Goal: Task Accomplishment & Management: Manage account settings

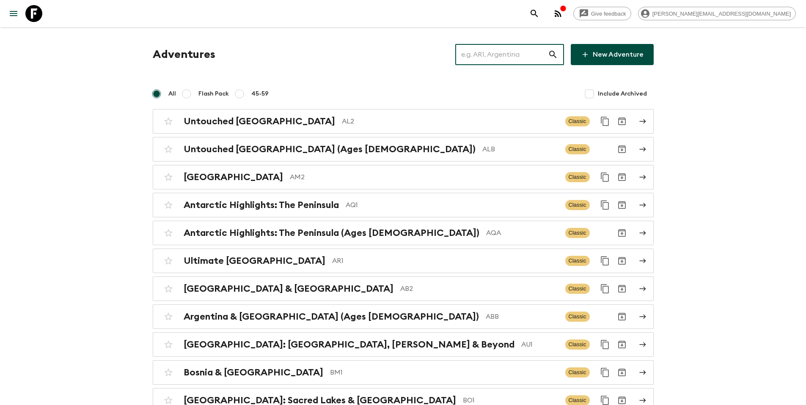
click at [522, 58] on input "text" at bounding box center [501, 55] width 93 height 24
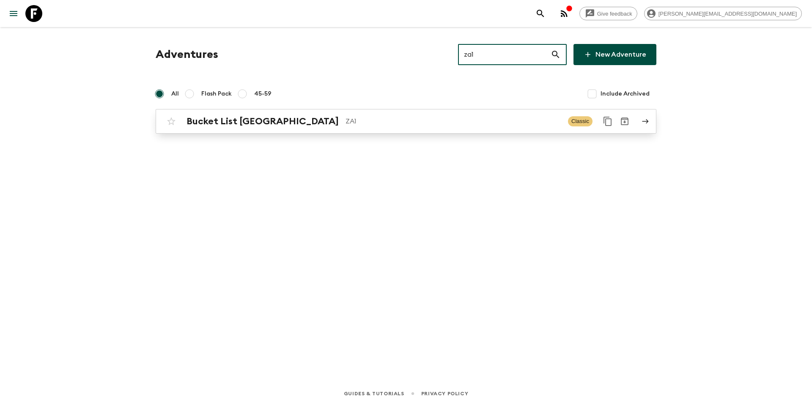
type input "za1"
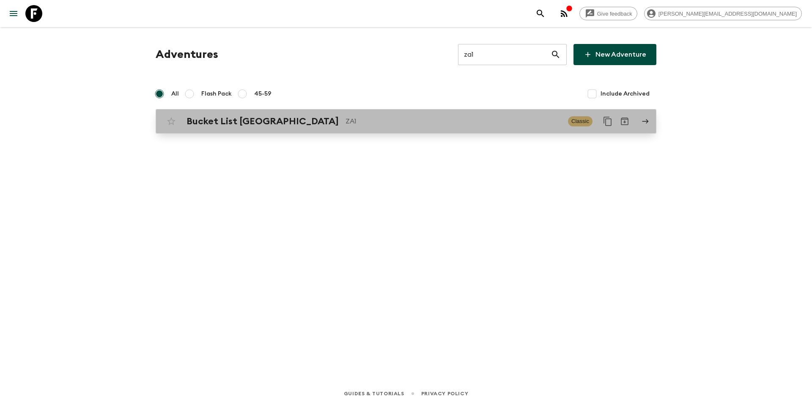
click at [453, 119] on p "ZA1" at bounding box center [454, 121] width 216 height 10
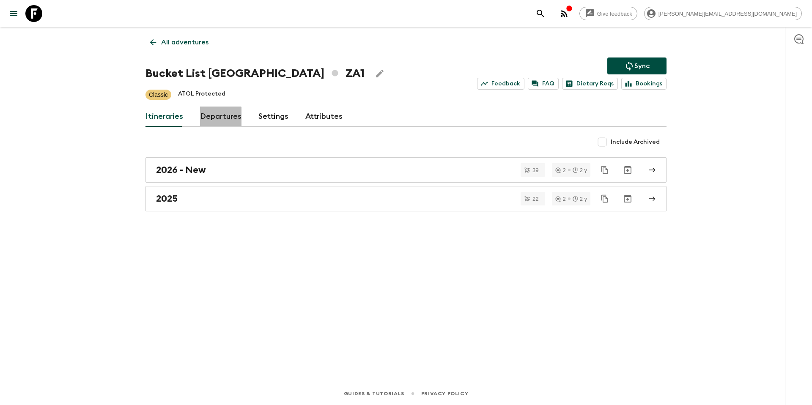
click at [217, 118] on link "Departures" at bounding box center [220, 117] width 41 height 20
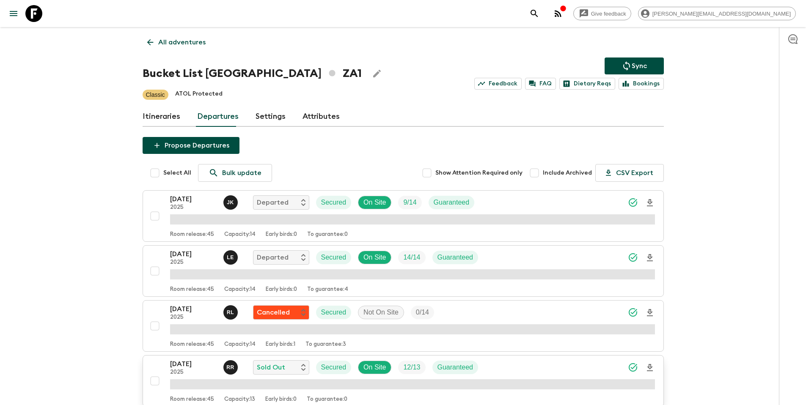
click at [496, 368] on div "[DATE] 2025 R R Sold Out Secured On Site 12 / 13 Guaranteed" at bounding box center [412, 367] width 485 height 17
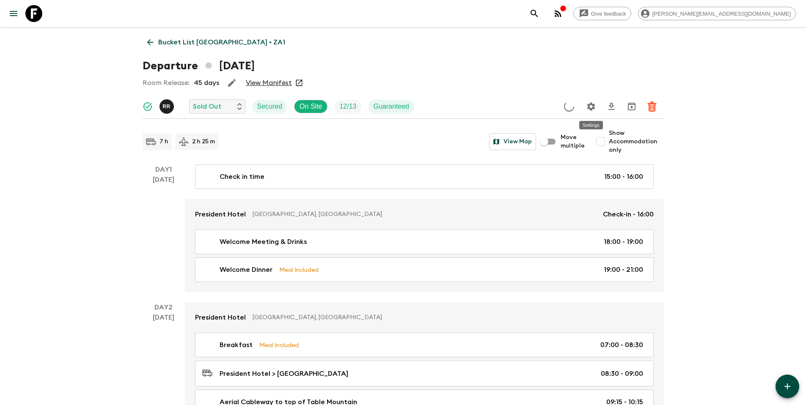
click at [592, 107] on icon "Settings" at bounding box center [591, 107] width 10 height 10
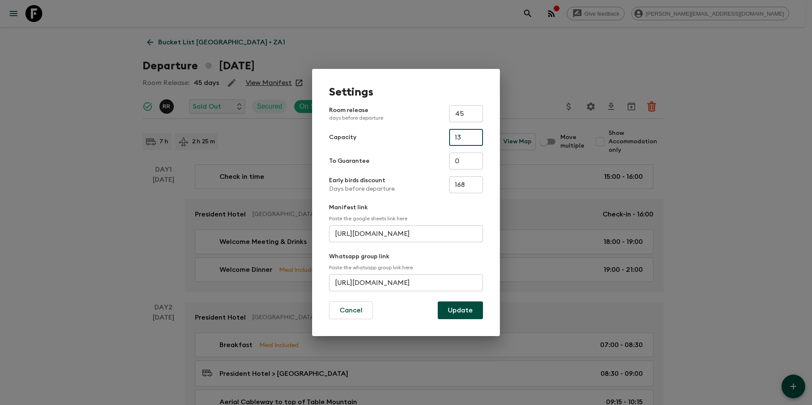
click at [473, 138] on input "13" at bounding box center [466, 137] width 34 height 17
type input "14"
click at [466, 311] on button "Update" at bounding box center [460, 311] width 45 height 18
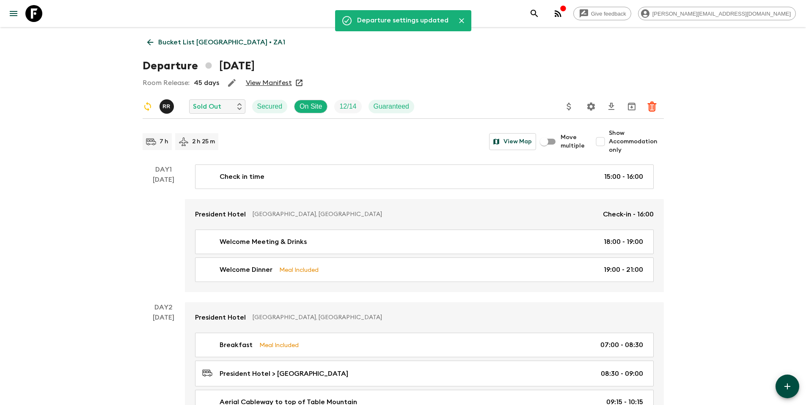
click at [195, 39] on p "Bucket List [GEOGRAPHIC_DATA] • ZA1" at bounding box center [221, 42] width 127 height 10
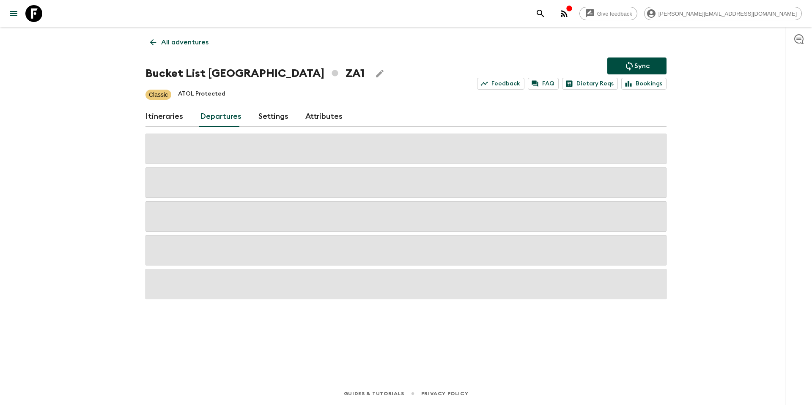
click at [630, 61] on icon "Sync adventure departures to the booking engine" at bounding box center [629, 66] width 10 height 10
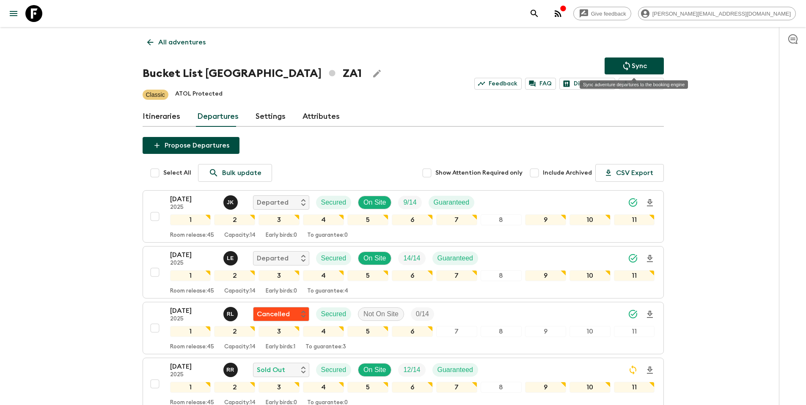
click at [625, 64] on icon "Sync adventure departures to the booking engine" at bounding box center [626, 66] width 10 height 10
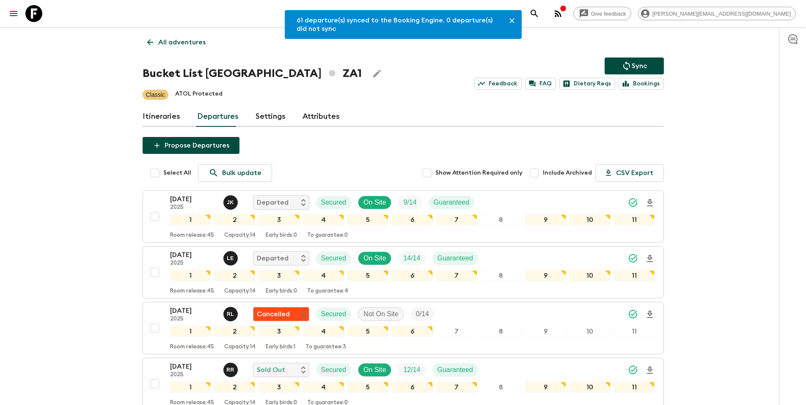
click at [176, 35] on link "All adventures" at bounding box center [177, 42] width 68 height 17
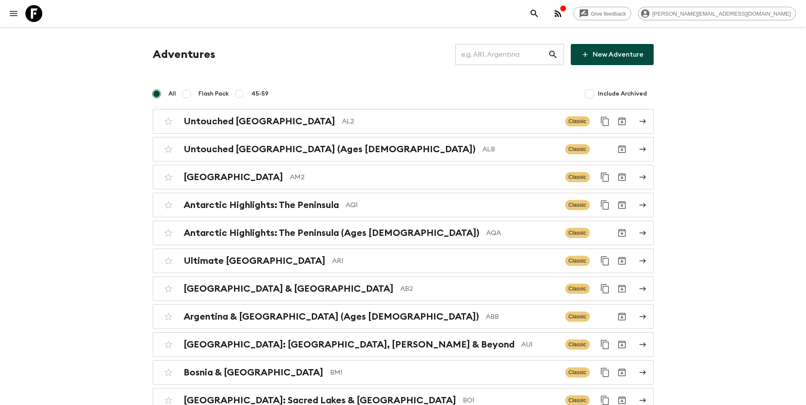
click at [497, 48] on input "text" at bounding box center [501, 55] width 93 height 24
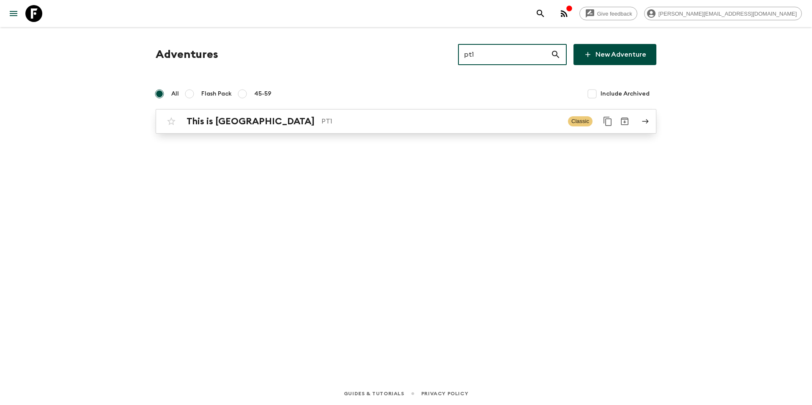
type input "pt1"
click at [353, 122] on p "PT1" at bounding box center [442, 121] width 240 height 10
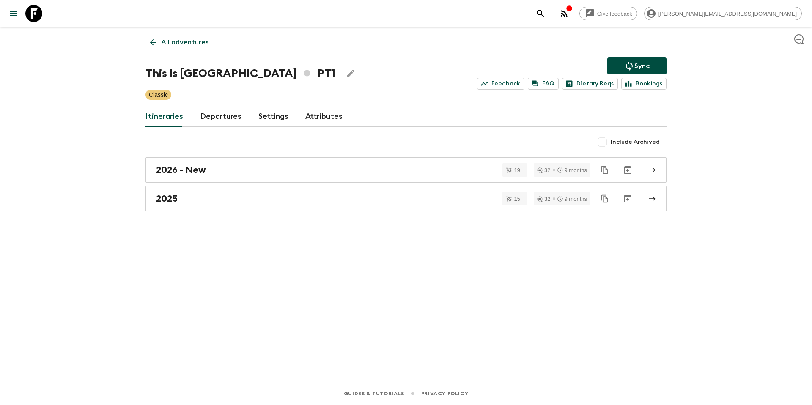
click at [213, 114] on link "Departures" at bounding box center [220, 117] width 41 height 20
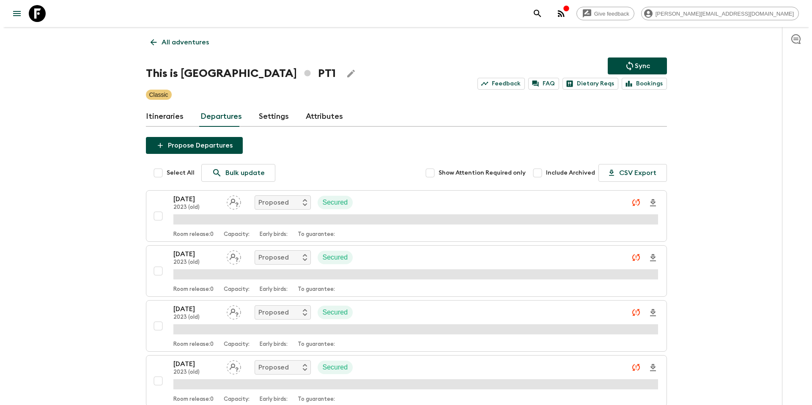
scroll to position [2801, 0]
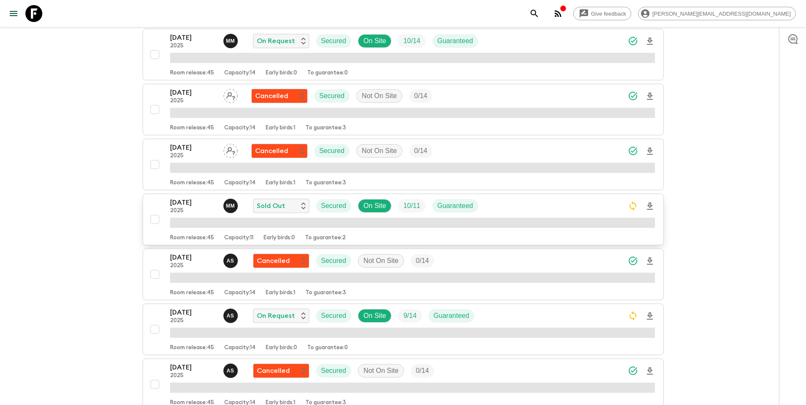
click at [154, 220] on input "checkbox" at bounding box center [154, 219] width 17 height 17
checkbox input "true"
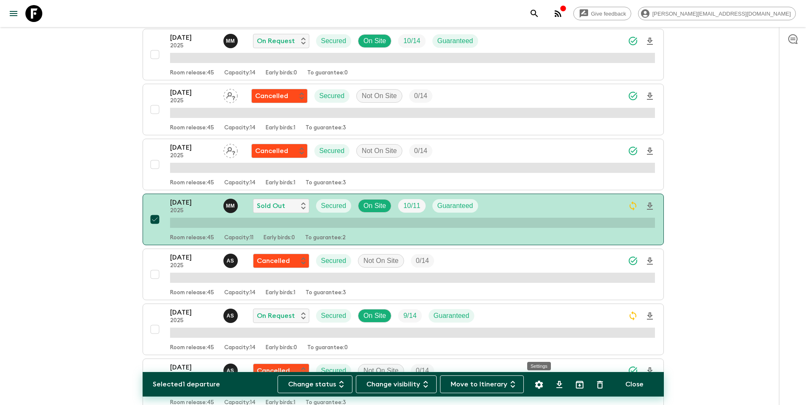
click at [537, 383] on icon "Settings" at bounding box center [539, 385] width 8 height 8
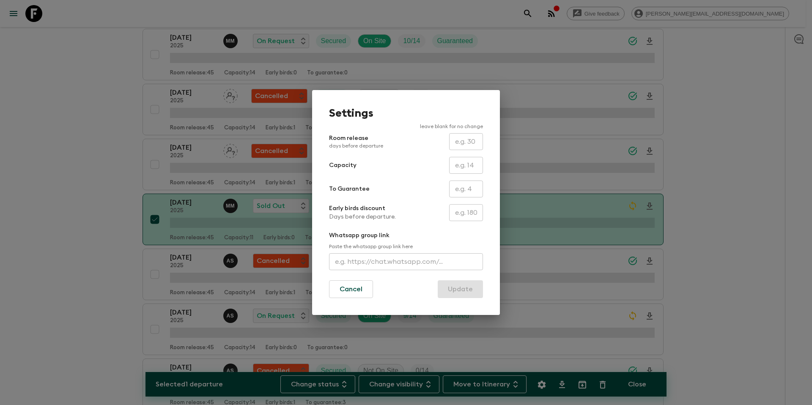
click at [467, 166] on input "text" at bounding box center [466, 165] width 34 height 17
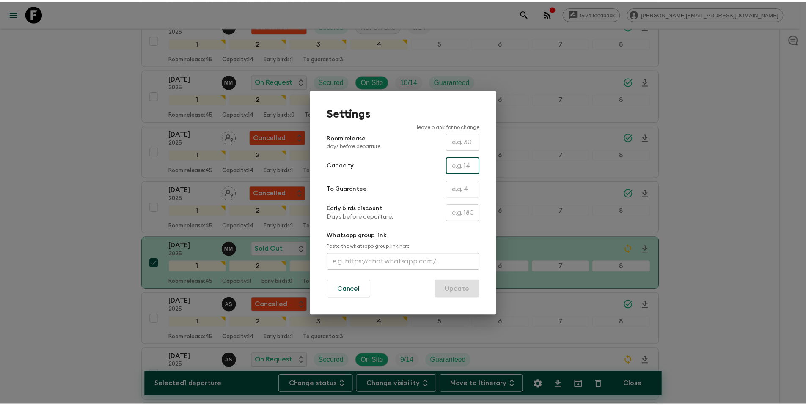
scroll to position [2845, 0]
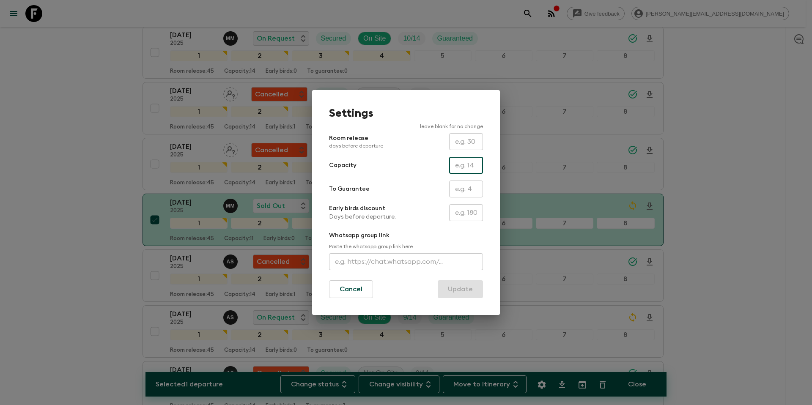
type input "14"
click at [459, 290] on button "Update" at bounding box center [460, 289] width 45 height 18
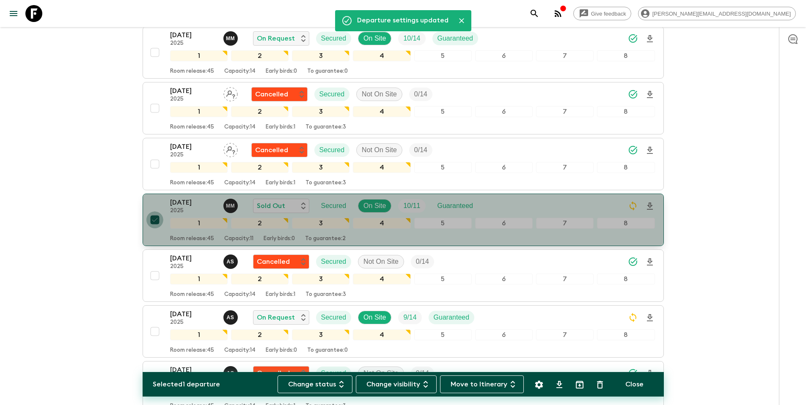
click at [156, 218] on input "checkbox" at bounding box center [154, 220] width 17 height 17
checkbox input "false"
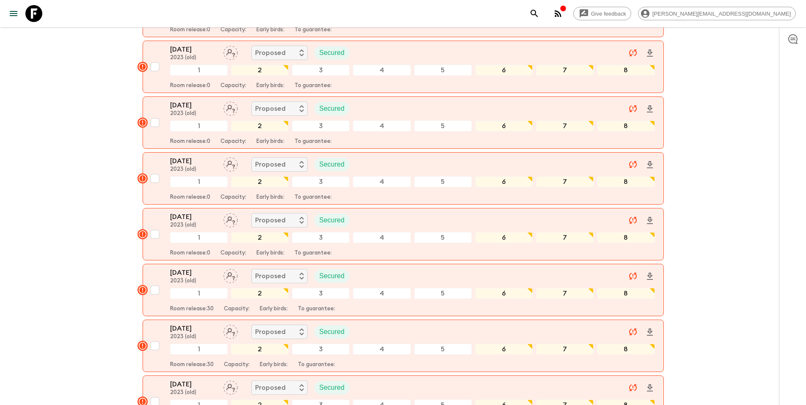
scroll to position [0, 0]
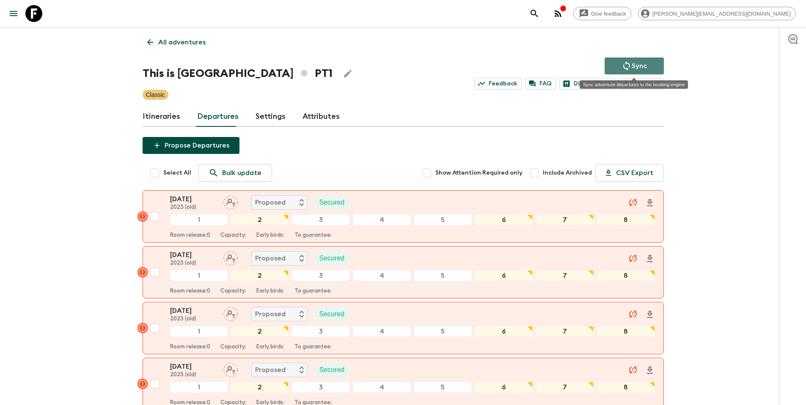
click at [638, 65] on p "Sync" at bounding box center [639, 66] width 15 height 10
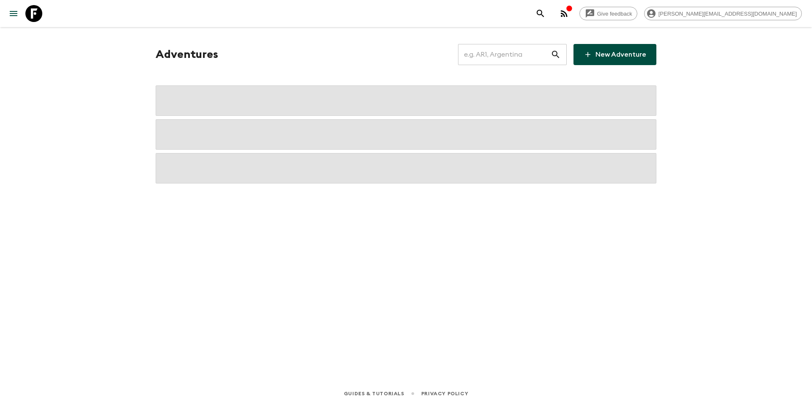
click at [518, 58] on input "text" at bounding box center [504, 55] width 93 height 24
type input "p"
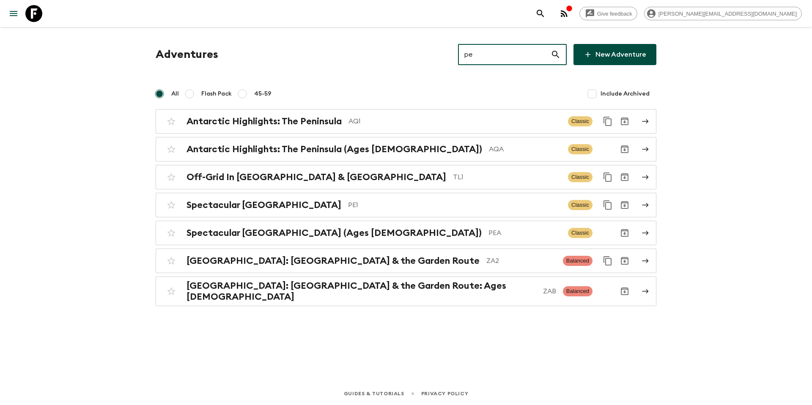
type input "pe1"
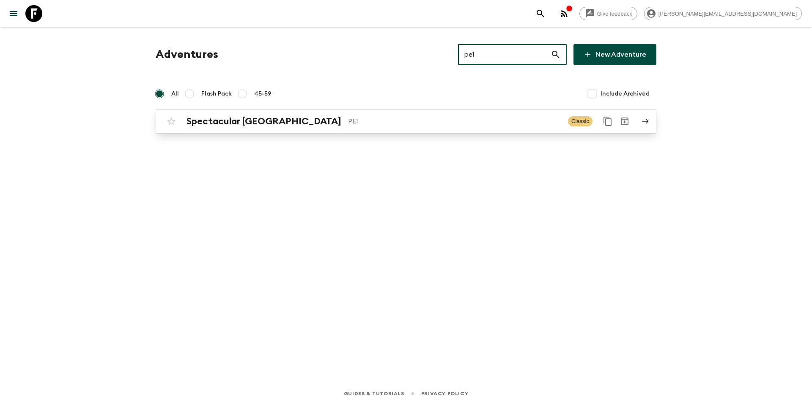
click at [370, 121] on p "PE1" at bounding box center [454, 121] width 213 height 10
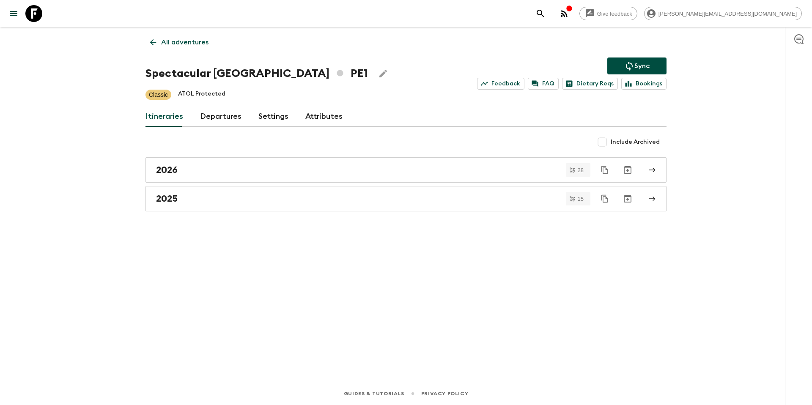
click at [223, 115] on link "Departures" at bounding box center [220, 117] width 41 height 20
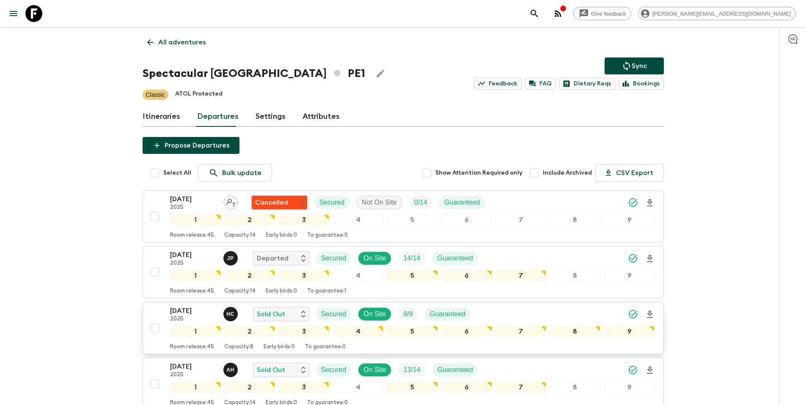
click at [154, 328] on input "checkbox" at bounding box center [154, 328] width 17 height 17
checkbox input "true"
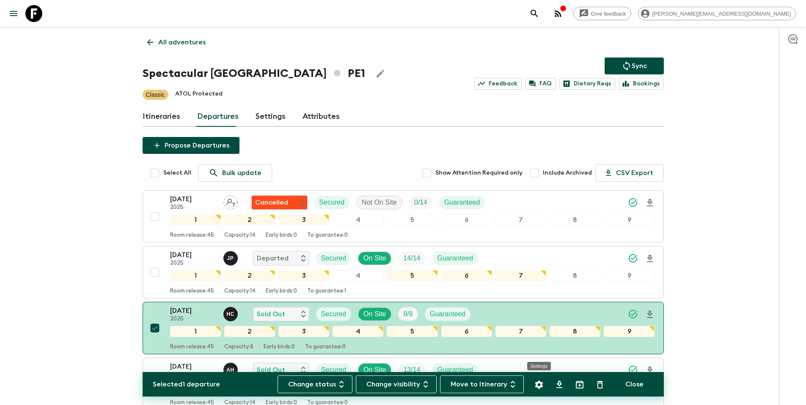
click at [539, 386] on icon "Settings" at bounding box center [539, 385] width 10 height 10
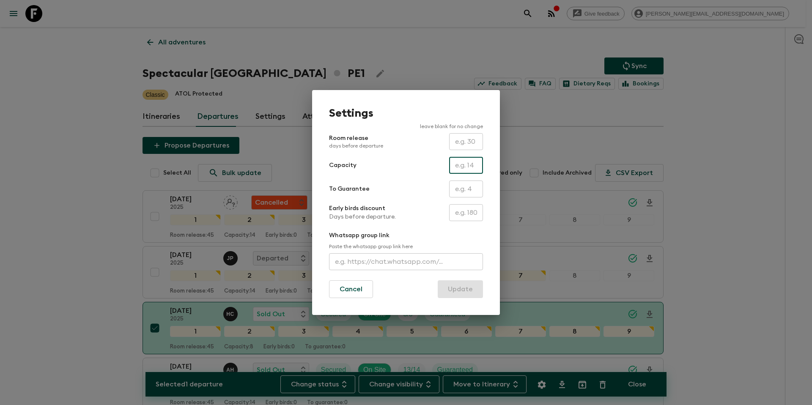
click at [467, 168] on input "text" at bounding box center [466, 165] width 34 height 17
type input "14"
click at [466, 290] on button "Update" at bounding box center [460, 289] width 45 height 18
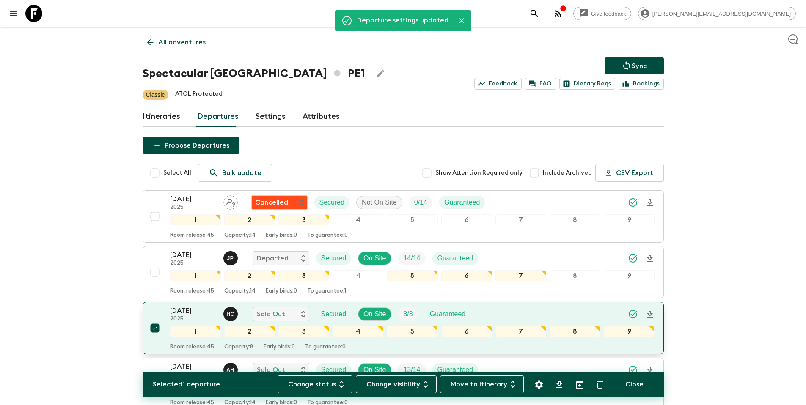
drag, startPoint x: 155, startPoint y: 328, endPoint x: 153, endPoint y: 324, distance: 4.7
click at [155, 327] on input "checkbox" at bounding box center [154, 328] width 17 height 17
checkbox input "false"
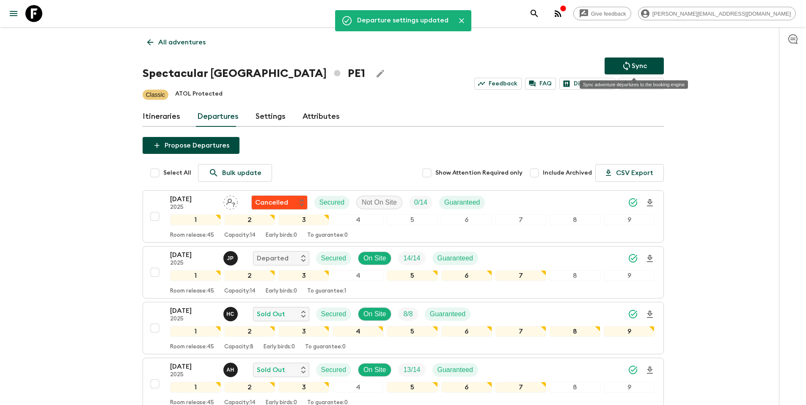
click at [635, 65] on p "Sync" at bounding box center [639, 66] width 15 height 10
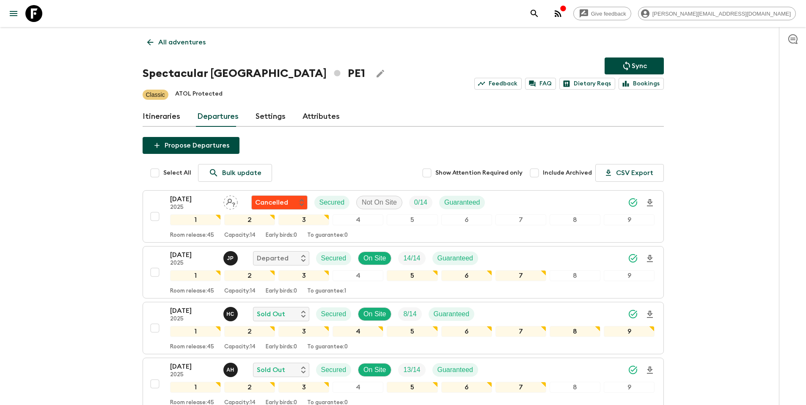
click at [188, 48] on link "All adventures" at bounding box center [177, 42] width 68 height 17
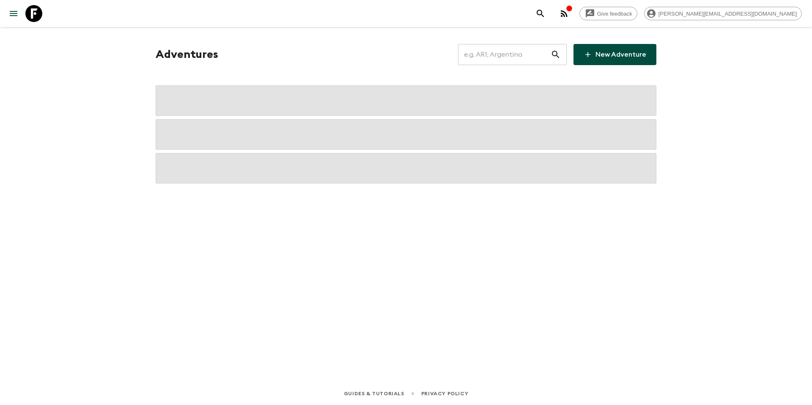
click at [485, 55] on input "text" at bounding box center [504, 55] width 93 height 24
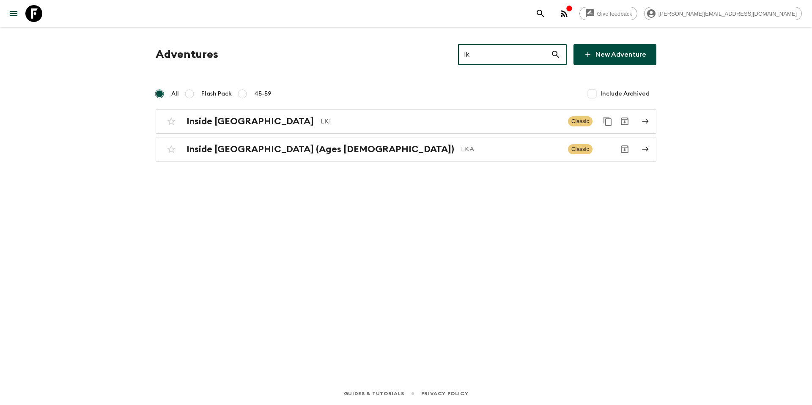
type input "lk1"
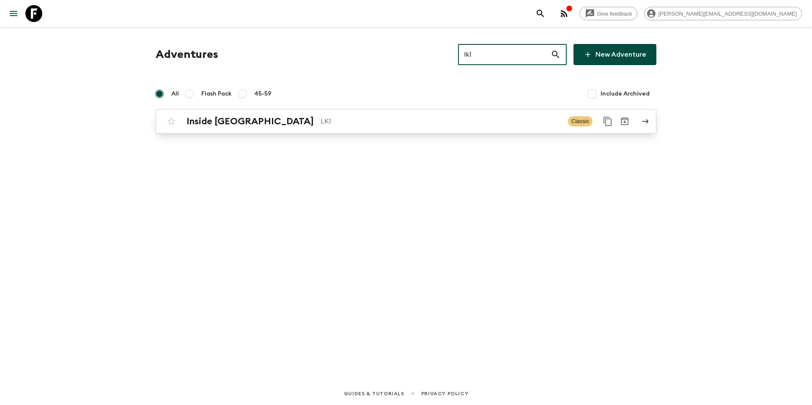
click at [313, 127] on div "Inside Sri Lanka LK1 Classic" at bounding box center [390, 121] width 454 height 17
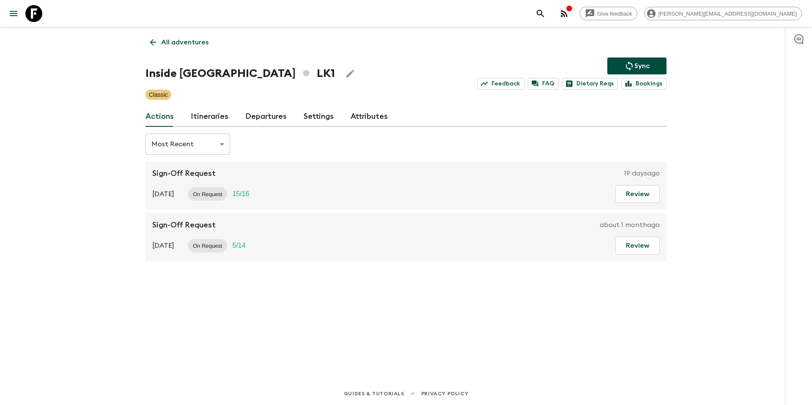
click at [252, 113] on link "Departures" at bounding box center [265, 117] width 41 height 20
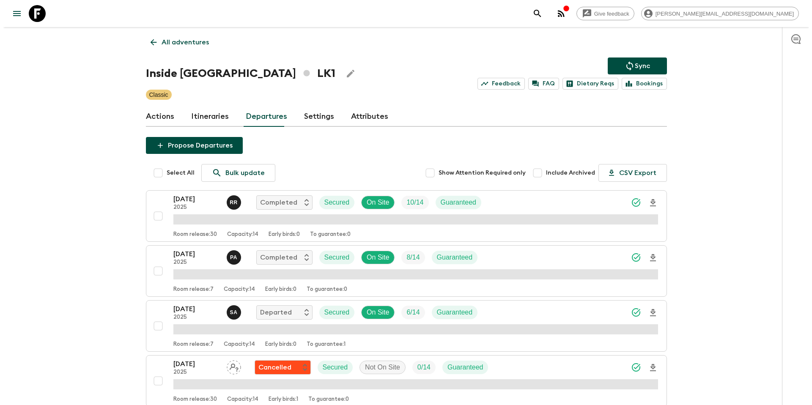
scroll to position [492, 0]
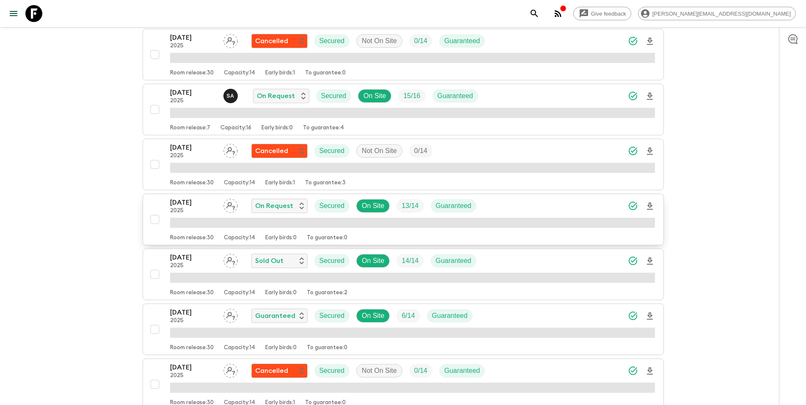
click at [159, 221] on input "checkbox" at bounding box center [154, 219] width 17 height 17
checkbox input "true"
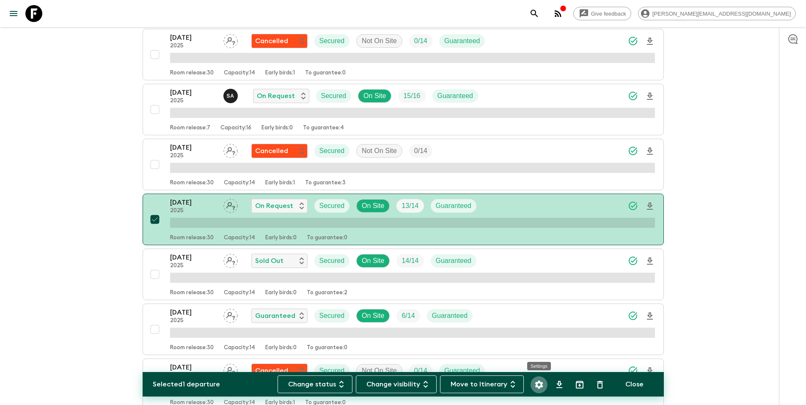
click at [537, 385] on icon "Settings" at bounding box center [539, 385] width 8 height 8
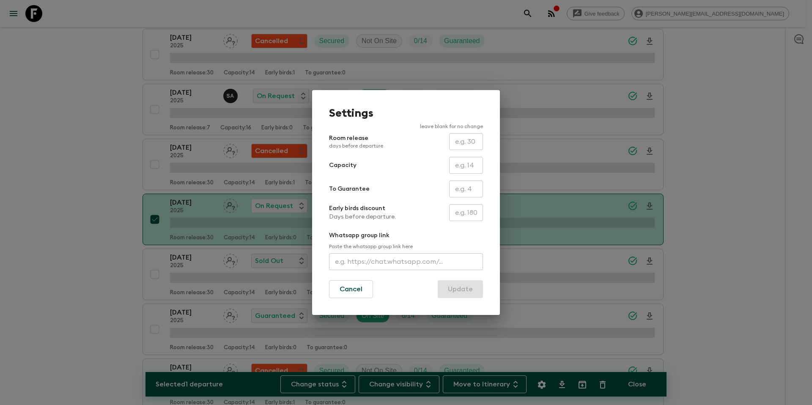
click at [475, 165] on input "text" at bounding box center [466, 165] width 34 height 17
type input "16"
click at [467, 291] on button "Update" at bounding box center [460, 289] width 45 height 18
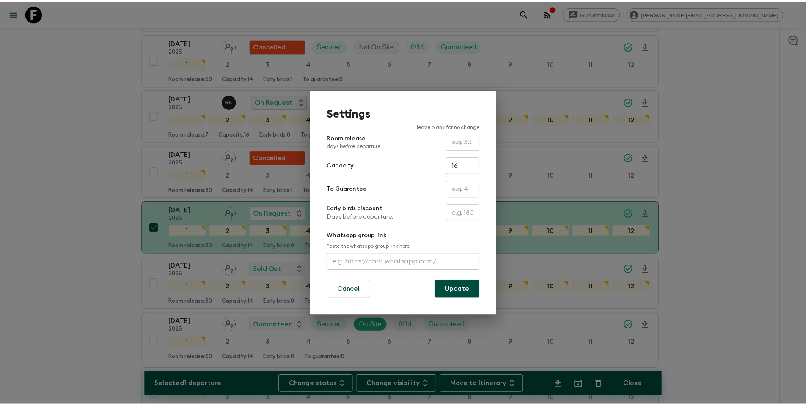
scroll to position [499, 0]
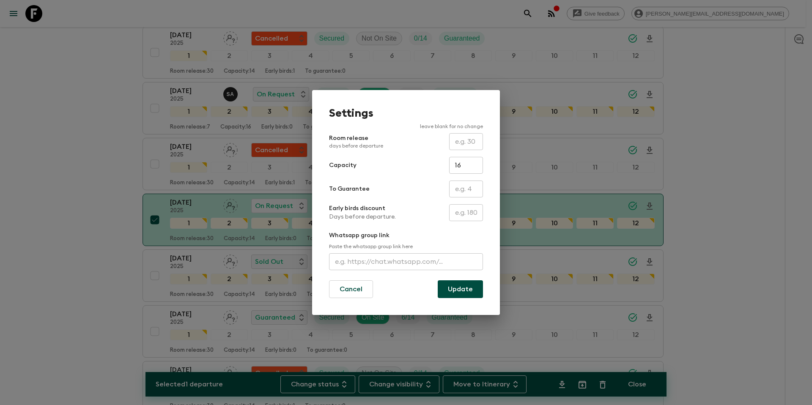
click at [457, 291] on button "Update" at bounding box center [460, 289] width 45 height 18
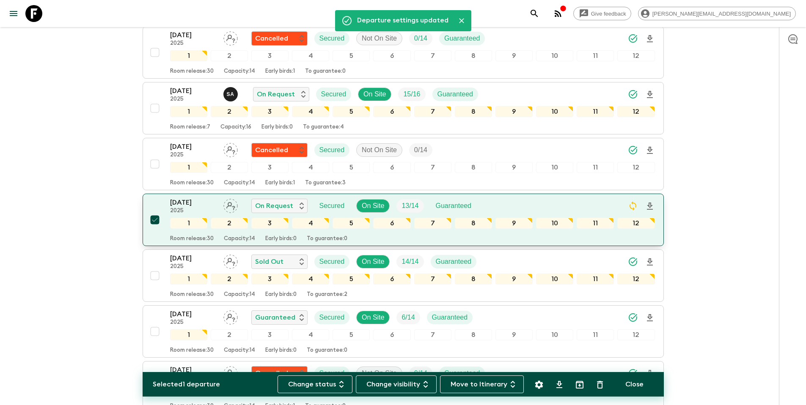
click at [157, 221] on input "checkbox" at bounding box center [154, 220] width 17 height 17
checkbox input "false"
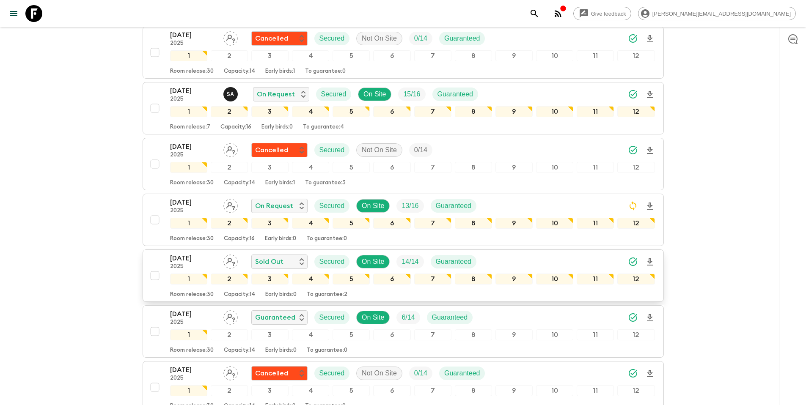
click at [154, 276] on input "checkbox" at bounding box center [154, 275] width 17 height 17
checkbox input "true"
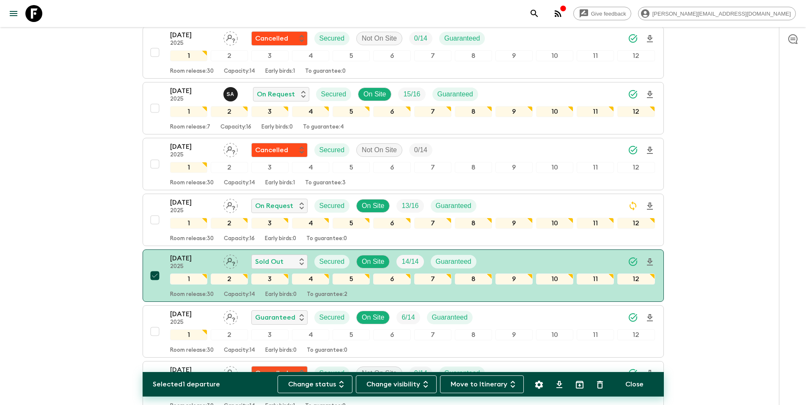
click at [541, 386] on icon "Settings" at bounding box center [539, 385] width 8 height 8
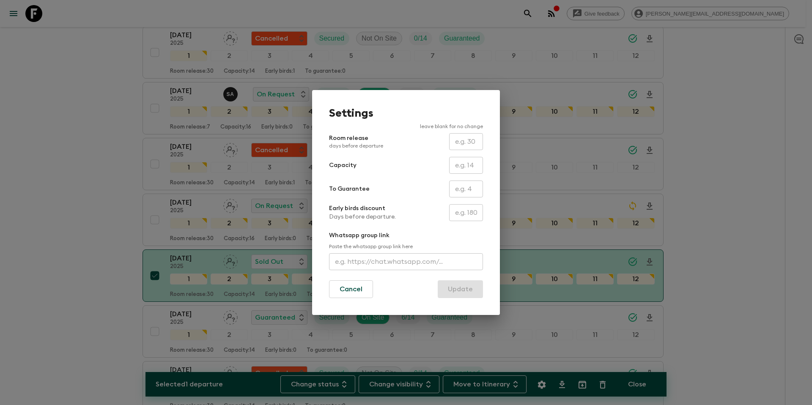
click at [468, 170] on input "text" at bounding box center [466, 165] width 34 height 17
type input "16"
click at [473, 291] on button "Update" at bounding box center [460, 289] width 45 height 18
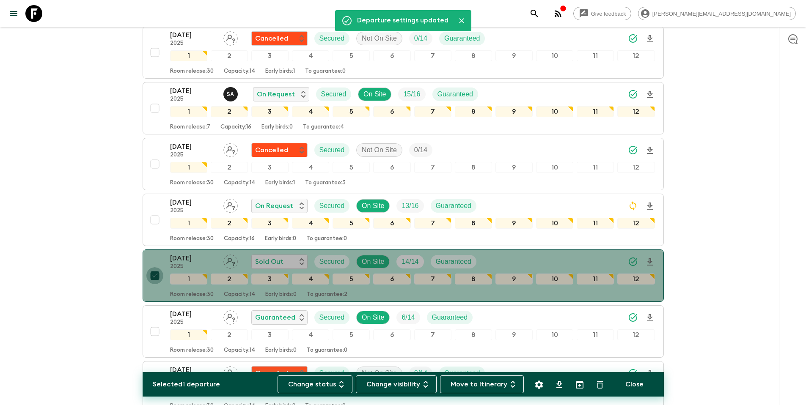
click at [154, 274] on input "checkbox" at bounding box center [154, 275] width 17 height 17
checkbox input "false"
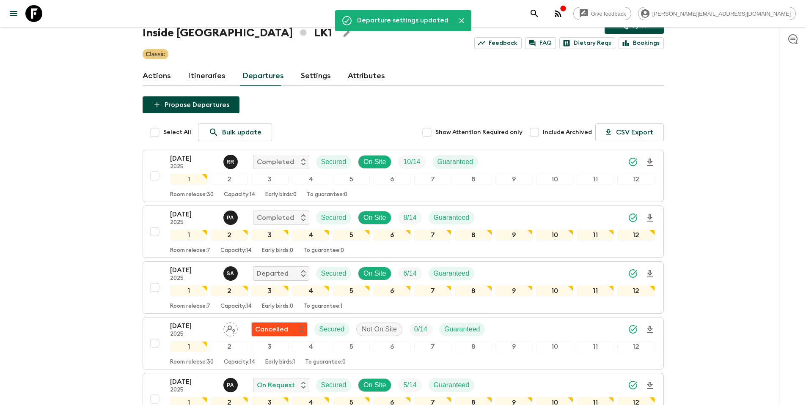
scroll to position [0, 0]
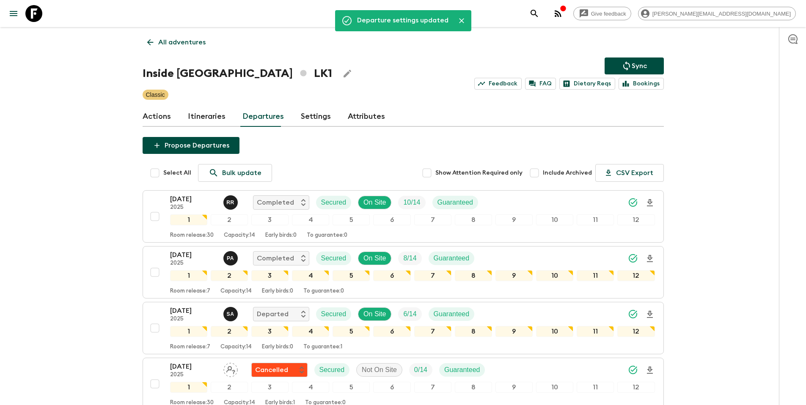
click at [618, 66] on button "Sync" at bounding box center [634, 66] width 59 height 17
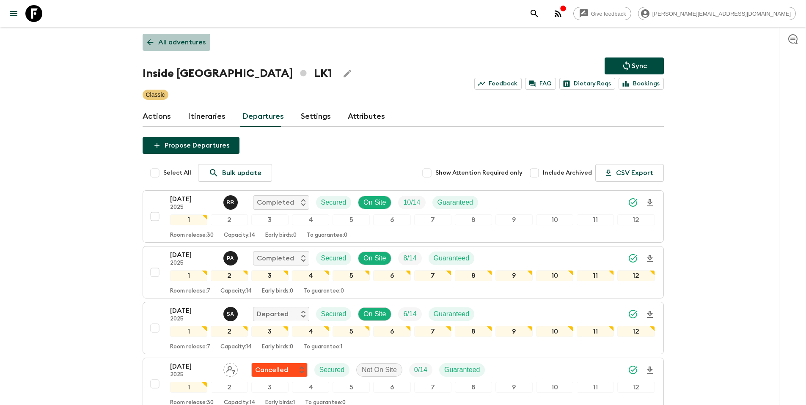
click at [186, 36] on link "All adventures" at bounding box center [177, 42] width 68 height 17
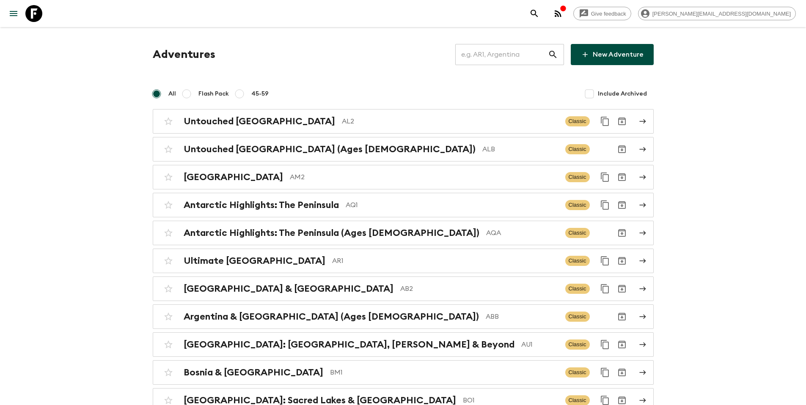
click at [509, 53] on input "text" at bounding box center [501, 55] width 93 height 24
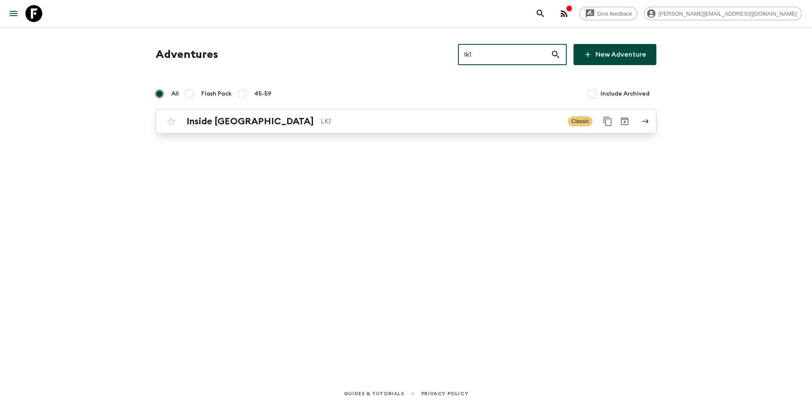
type input "lk1"
click at [363, 122] on p "LK1" at bounding box center [441, 121] width 241 height 10
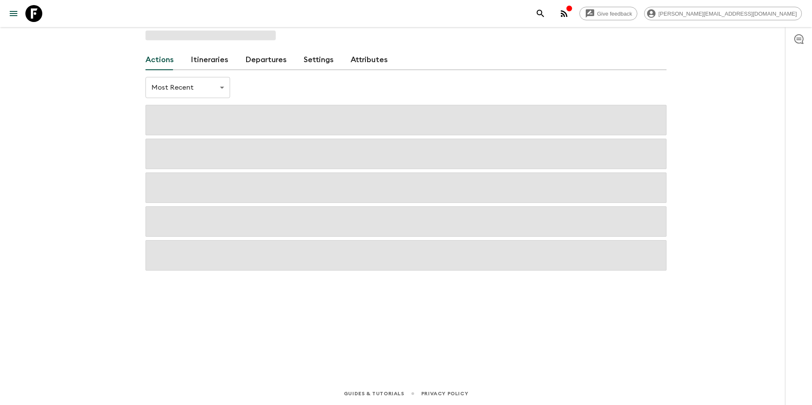
click at [210, 63] on link "Itineraries" at bounding box center [210, 60] width 38 height 20
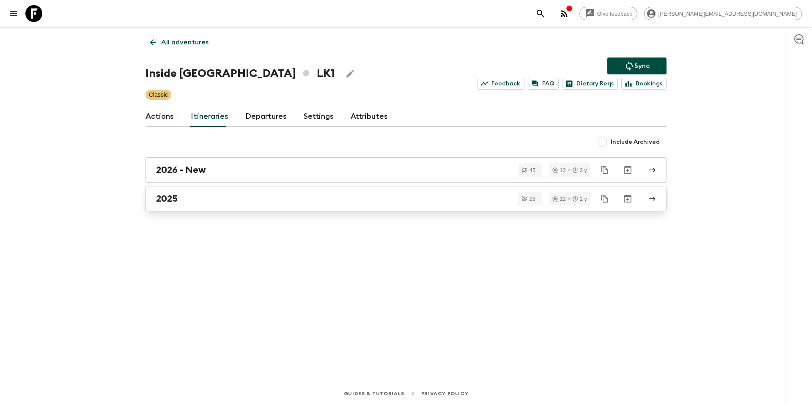
click at [265, 201] on div "2025" at bounding box center [398, 198] width 484 height 11
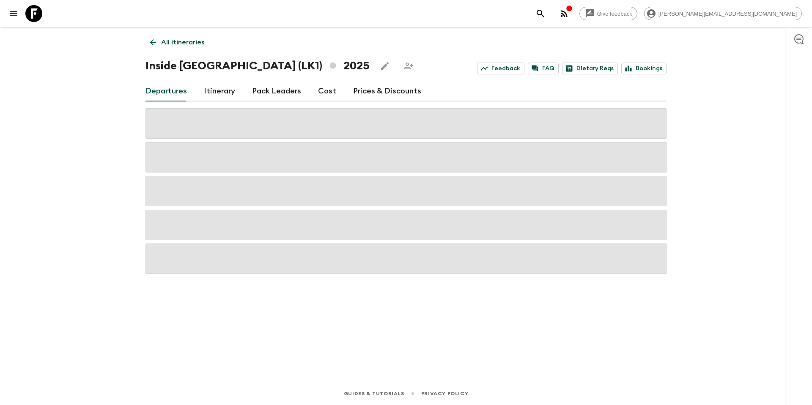
click at [314, 92] on div "Departures Itinerary Pack Leaders Cost Prices & Discounts" at bounding box center [406, 91] width 521 height 20
click at [322, 90] on link "Cost" at bounding box center [327, 91] width 18 height 20
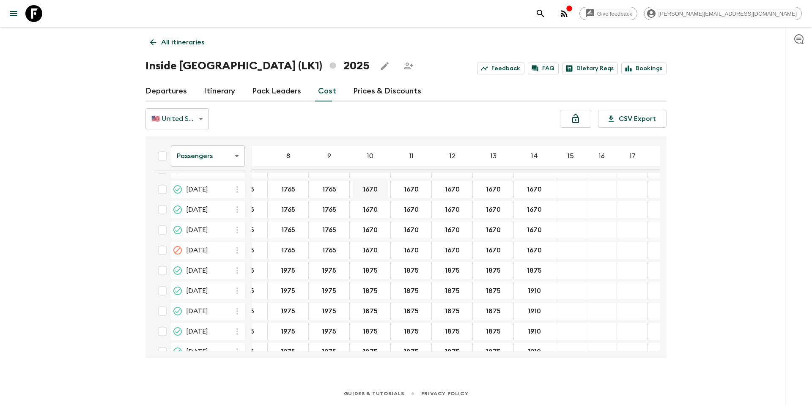
scroll to position [523, 163]
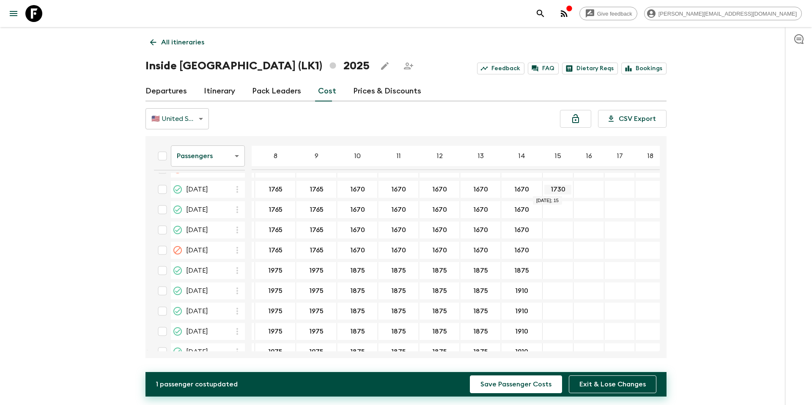
click at [551, 190] on input "1730" at bounding box center [557, 190] width 27 height 10
type input "1730"
click at [575, 190] on input "08 Oct 2025; 16" at bounding box center [588, 190] width 27 height 10
type input "1730"
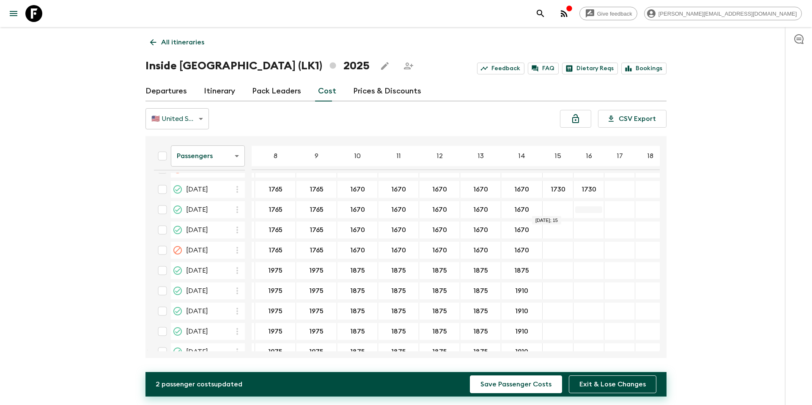
type input "1730"
click at [540, 382] on button "Save Passenger Costs" at bounding box center [516, 385] width 92 height 18
